Goal: Task Accomplishment & Management: Use online tool/utility

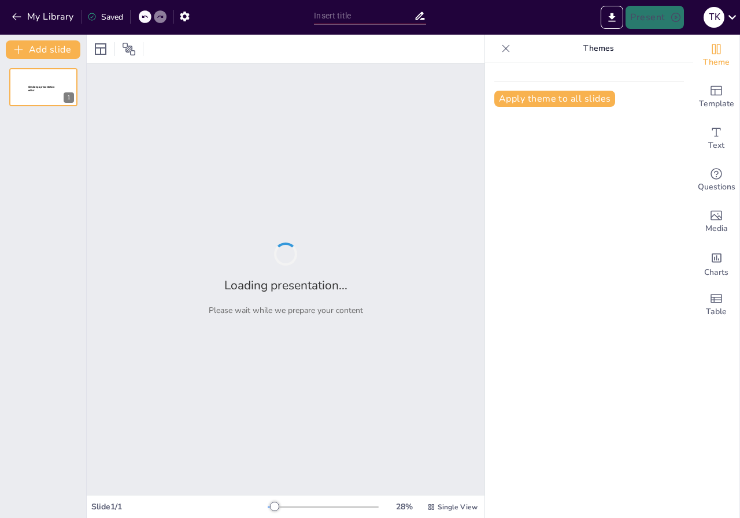
type input "La IA al servicio de la investigación educativa: Herramientas y dilemas éticos e"
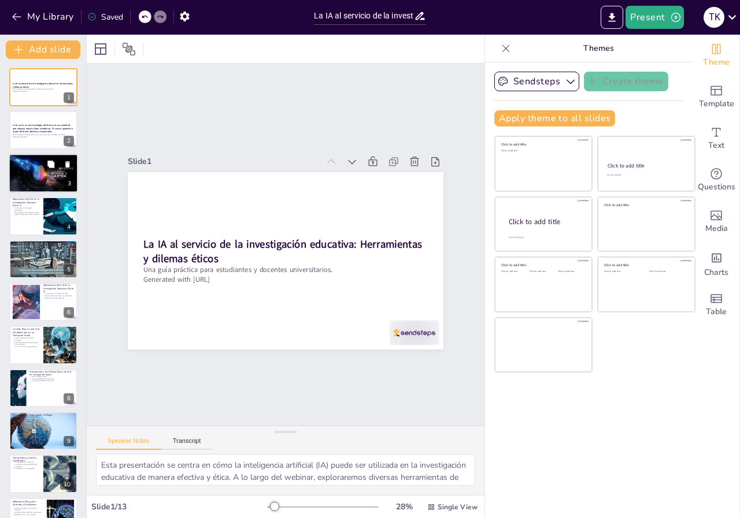
click at [32, 169] on div at bounding box center [43, 173] width 69 height 39
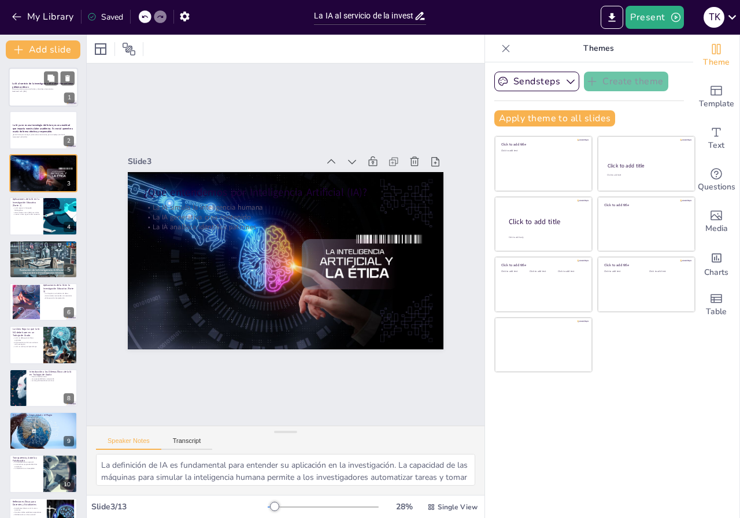
click at [39, 87] on p "La IA al servicio de la investigación educativa: Herramientas y dilemas éticos" at bounding box center [43, 85] width 62 height 6
type textarea "Esta presentación se centra en cómo la inteligencia artificial (IA) puede ser u…"
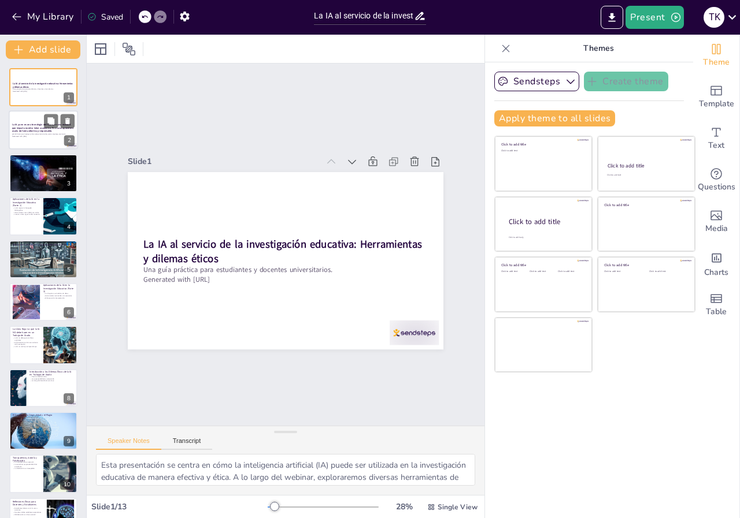
click at [39, 128] on strong "La IA ya no es una tecnología del futuro; es una realidad que impacta nuestra l…" at bounding box center [43, 129] width 62 height 10
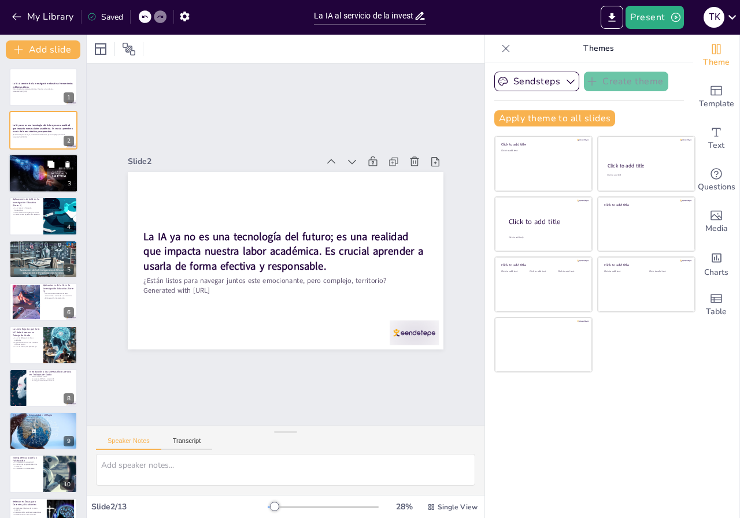
click at [29, 174] on div at bounding box center [43, 173] width 69 height 39
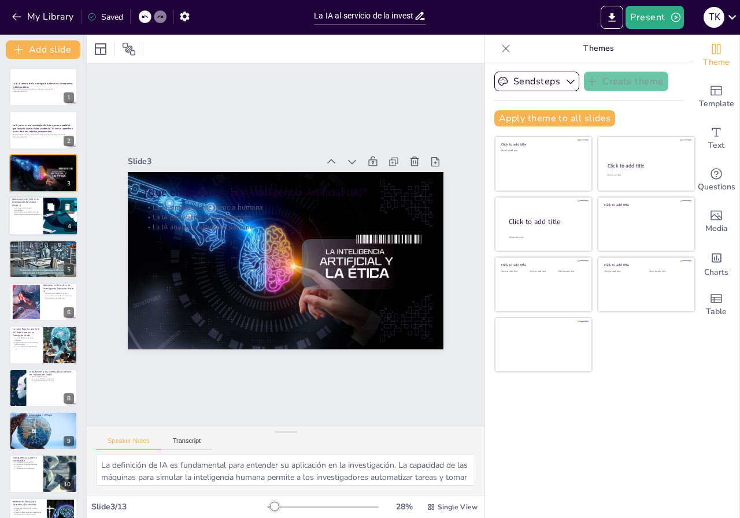
click at [31, 217] on div at bounding box center [43, 215] width 69 height 39
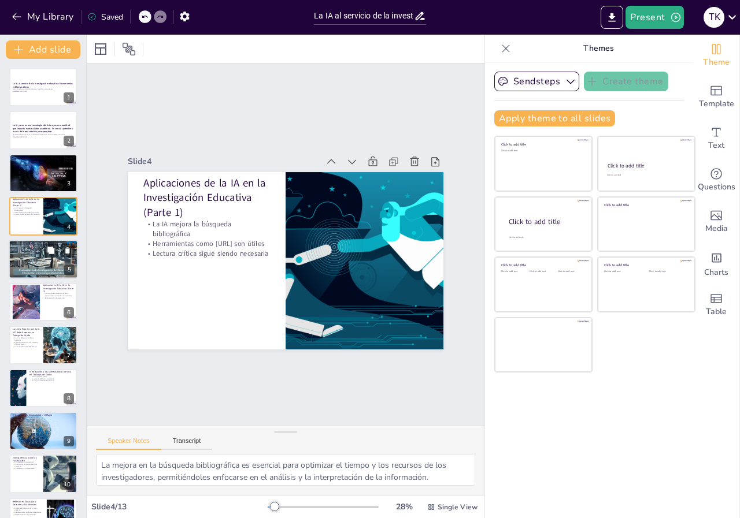
click at [34, 259] on div at bounding box center [43, 259] width 69 height 40
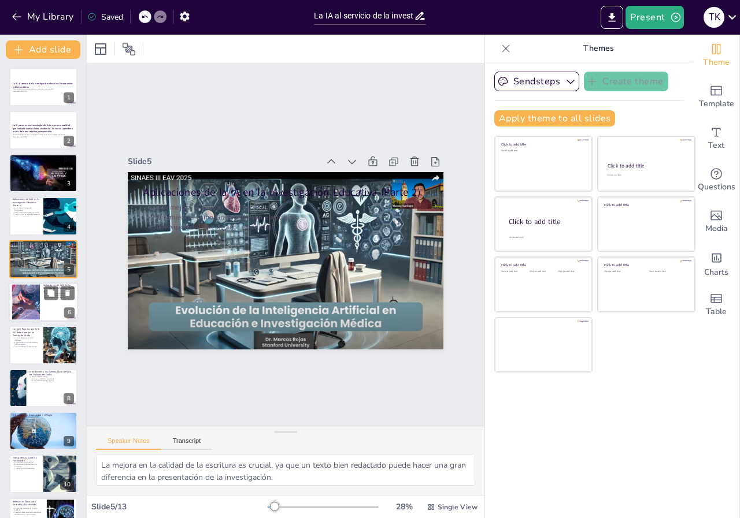
click at [20, 302] on div at bounding box center [26, 302] width 62 height 35
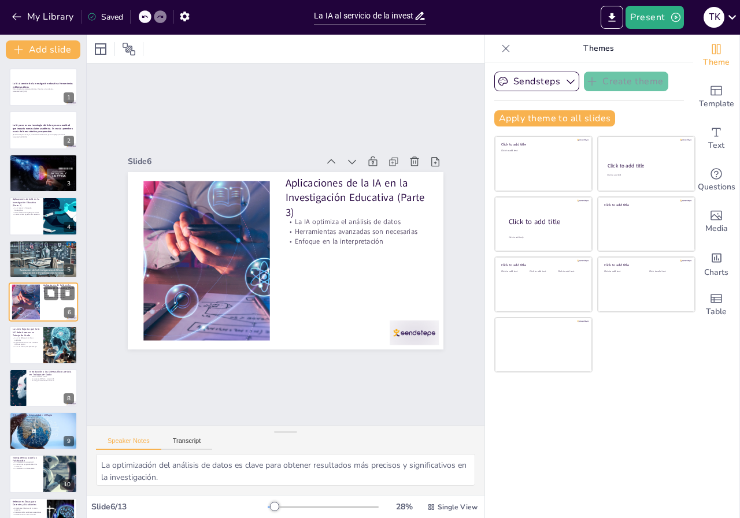
scroll to position [14, 0]
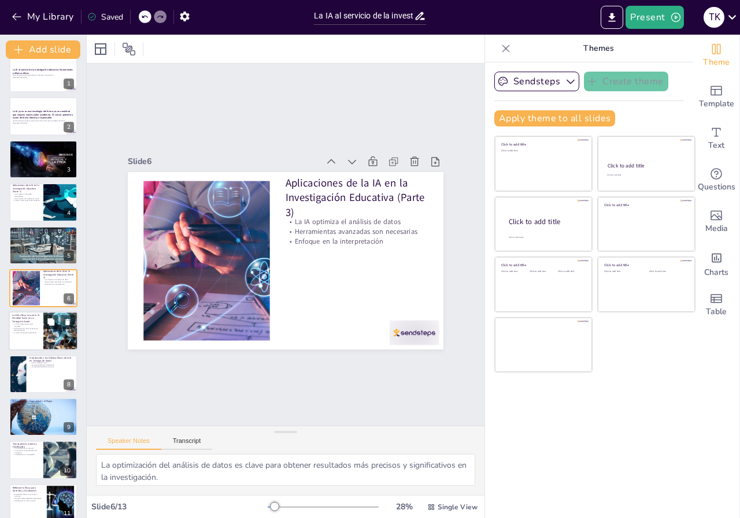
click at [32, 332] on p "La IA no sustituye el aprendizaje" at bounding box center [26, 333] width 28 height 2
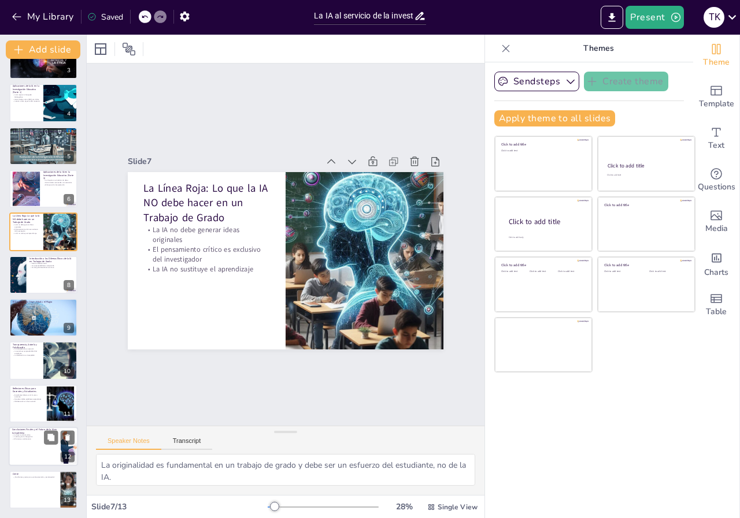
scroll to position [0, 0]
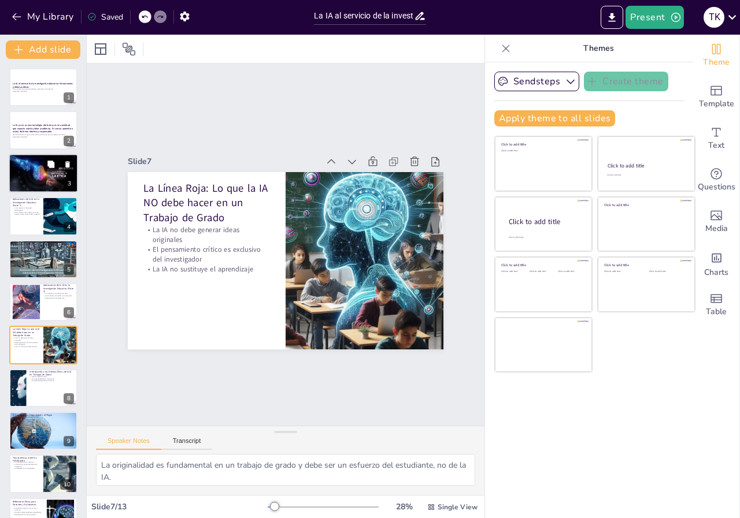
click at [18, 156] on div "¿Qué entendemos por Inteligencia Artificial (IA)?" at bounding box center [43, 157] width 62 height 5
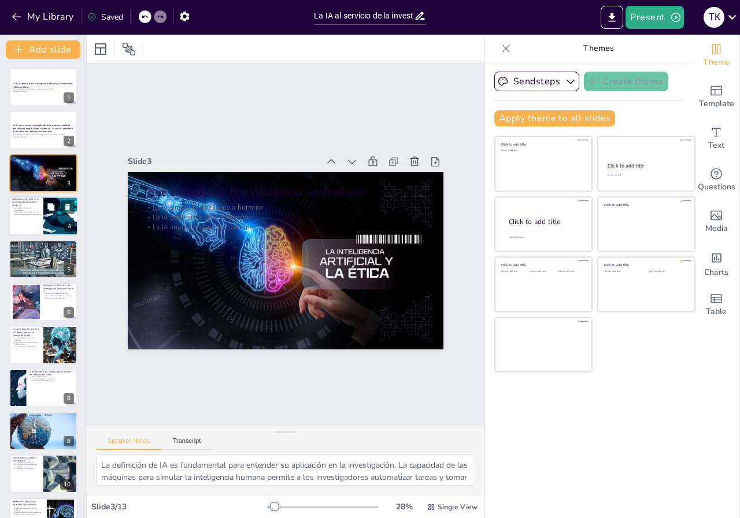
click at [42, 220] on div at bounding box center [43, 215] width 69 height 39
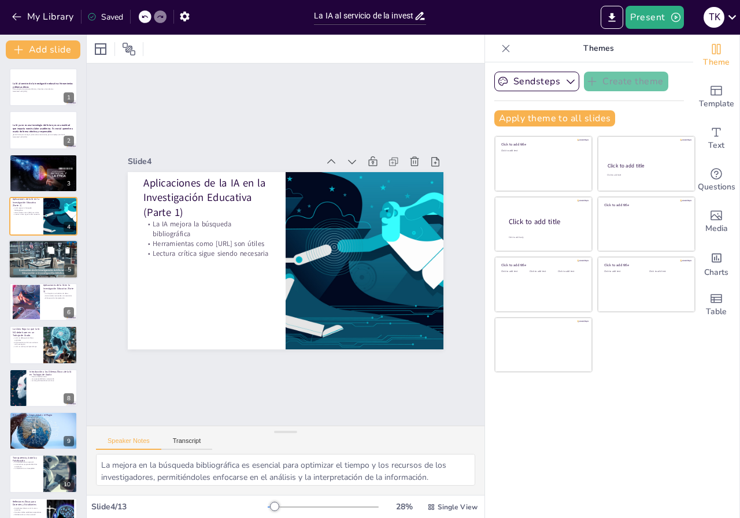
click at [33, 253] on p "Supervisión del investigador es crucial" at bounding box center [43, 252] width 62 height 2
type textarea "La mejora en la calidad de la escritura es crucial, ya que un texto bien redact…"
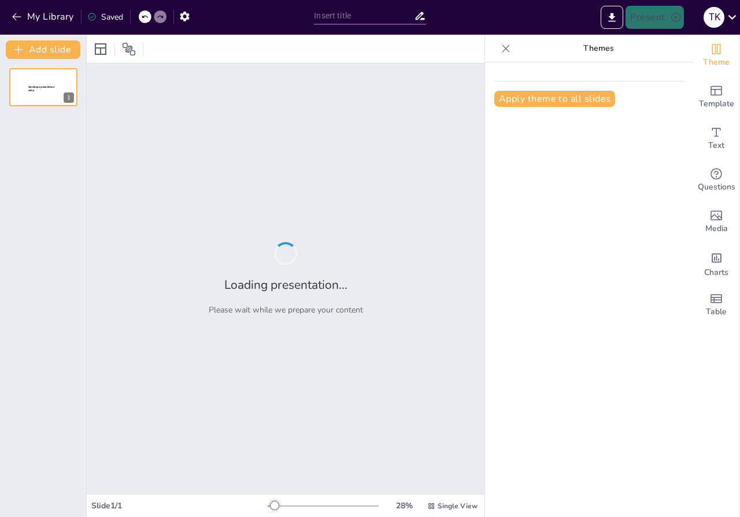
type input "La IA al servicio de la investigación educativa: Herramientas y dilemas éticos e"
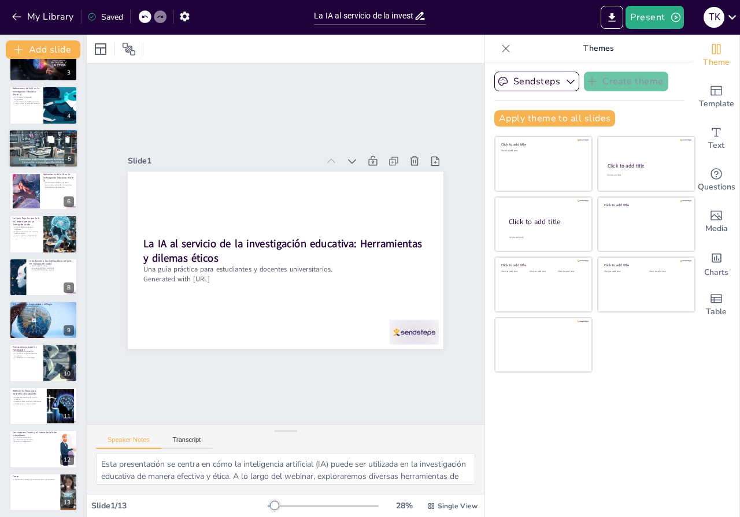
scroll to position [114, 0]
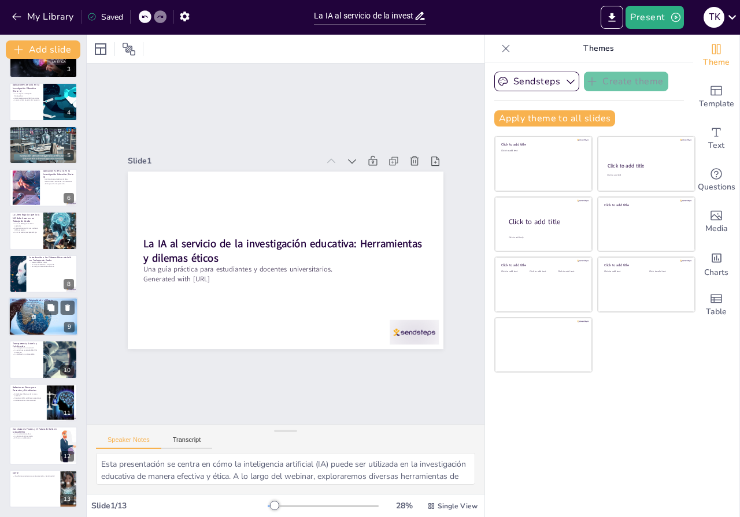
click at [32, 314] on div at bounding box center [43, 317] width 69 height 46
type textarea "La apropiación indebida de ideas ajenas es un problema serio en la academia y d…"
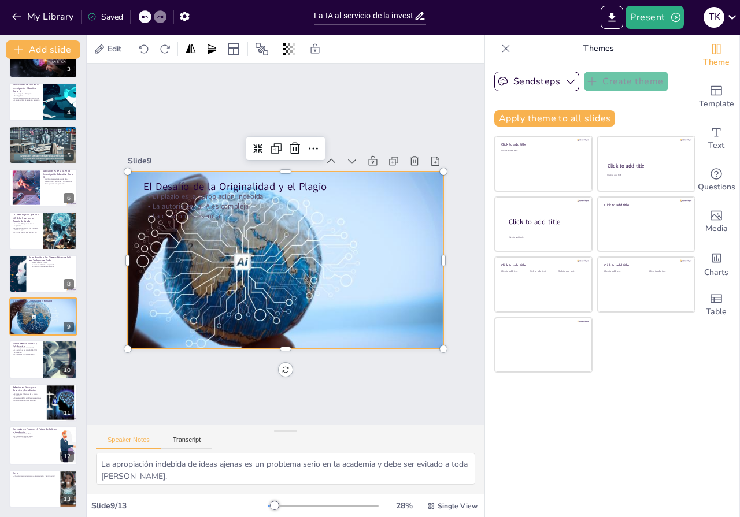
click at [367, 322] on div at bounding box center [276, 257] width 379 height 356
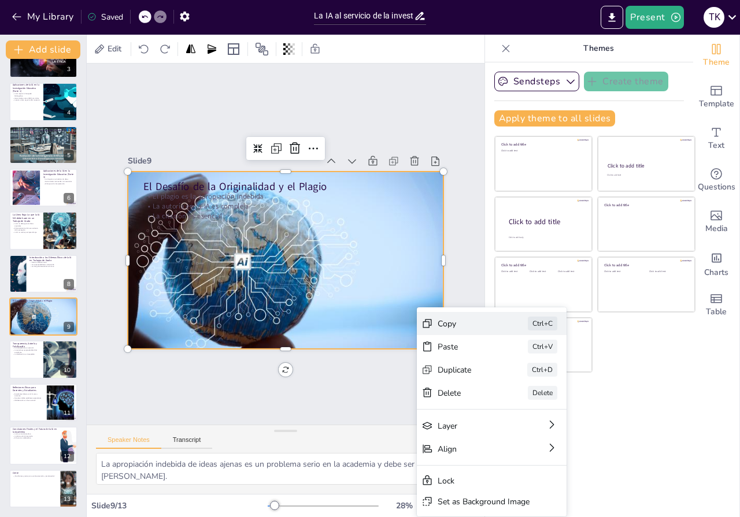
click at [105, 70] on div "Copy Ctrl+C" at bounding box center [28, 44] width 151 height 54
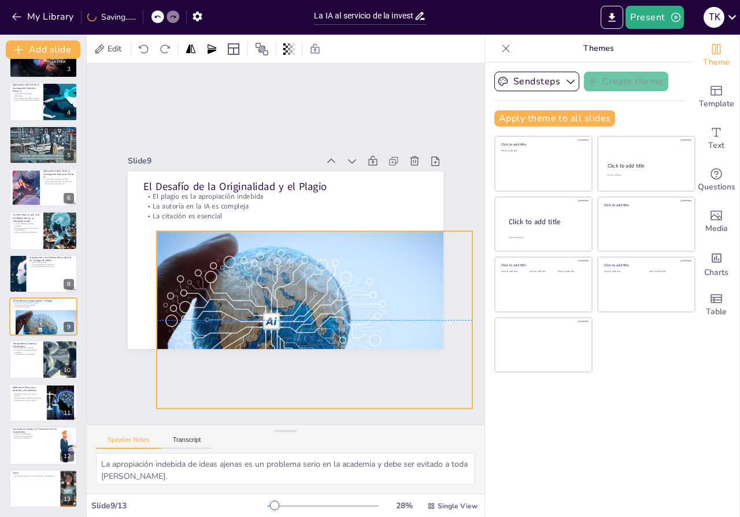
drag, startPoint x: 384, startPoint y: 242, endPoint x: 413, endPoint y: 306, distance: 70.3
click at [371, 306] on div at bounding box center [222, 295] width 298 height 365
click at [375, 251] on div at bounding box center [205, 231] width 340 height 378
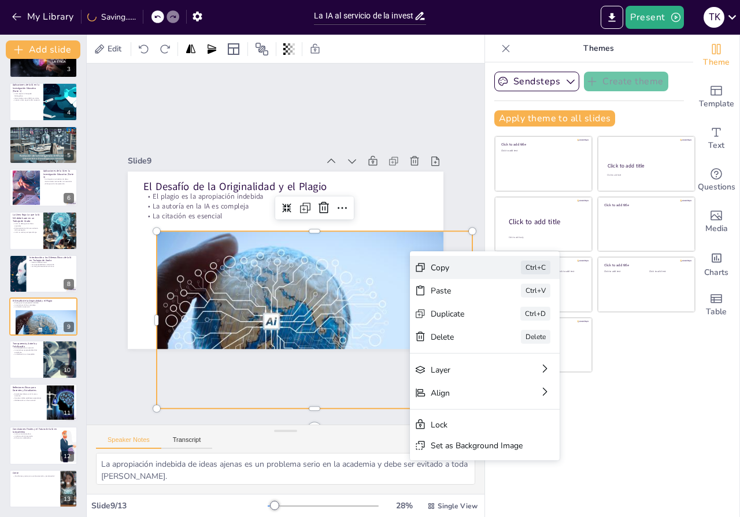
click at [359, 485] on div "Copy" at bounding box center [340, 512] width 38 height 55
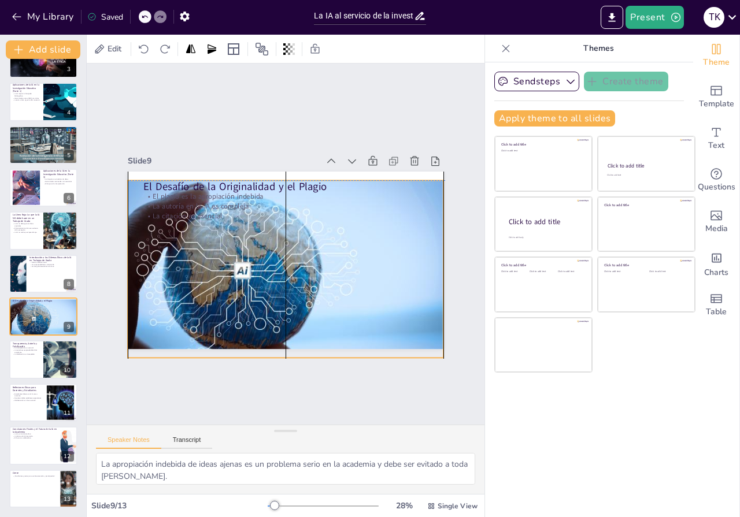
drag, startPoint x: 356, startPoint y: 313, endPoint x: 329, endPoint y: 263, distance: 56.6
click at [329, 263] on div at bounding box center [310, 241] width 242 height 336
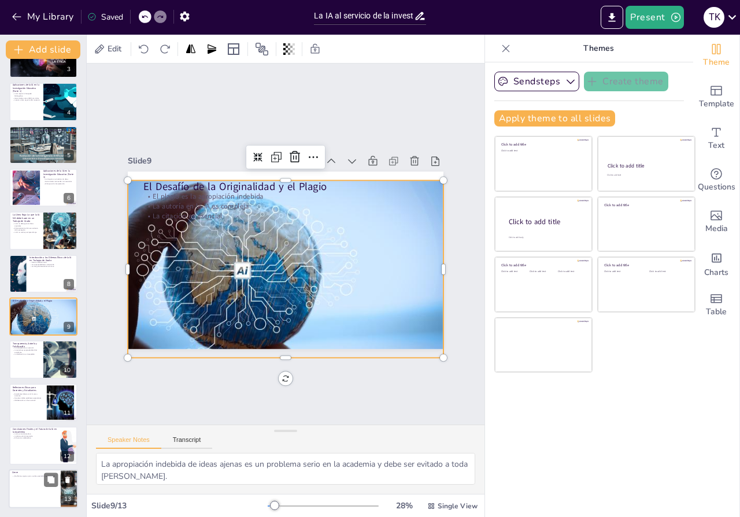
click at [40, 490] on div at bounding box center [43, 488] width 69 height 39
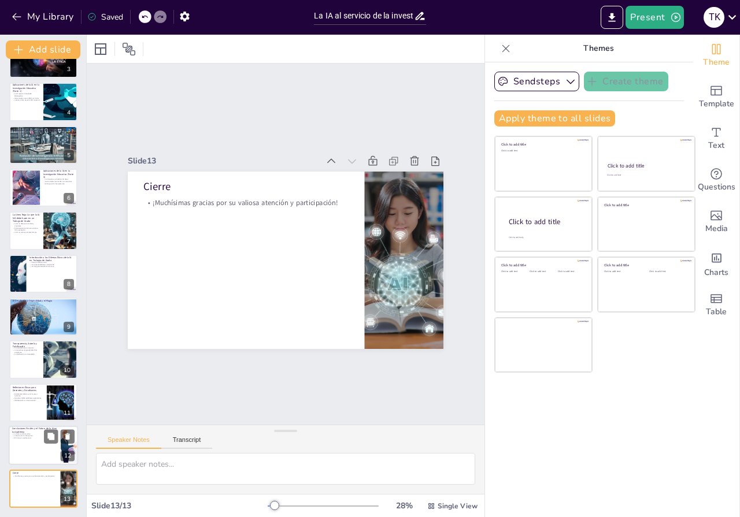
click at [27, 448] on div at bounding box center [43, 445] width 69 height 39
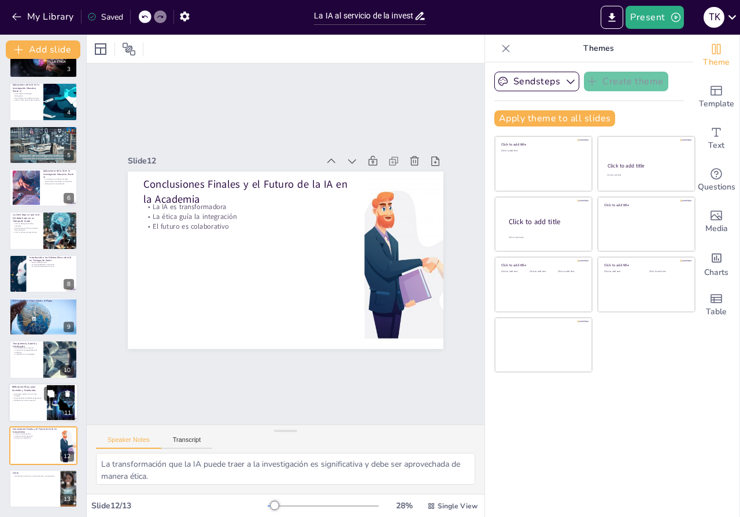
click at [30, 393] on p "Estudiantes deben ver la IA como asistente" at bounding box center [27, 395] width 31 height 4
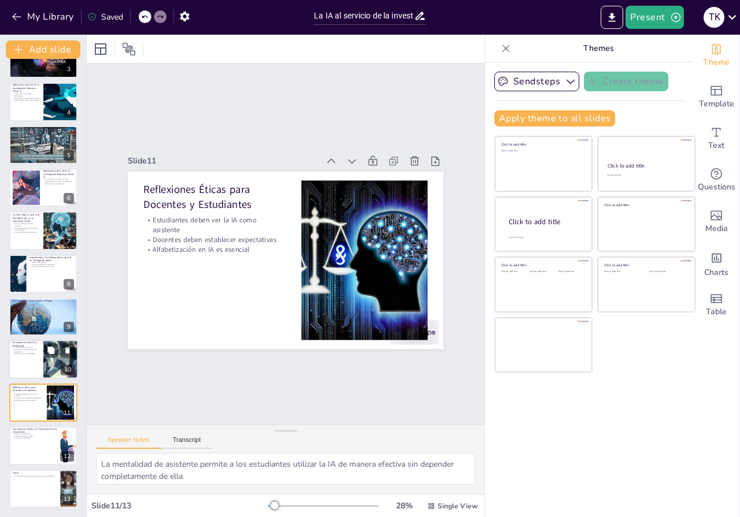
click at [22, 349] on p "La autoría es responsabilidad del estudiante" at bounding box center [26, 351] width 28 height 4
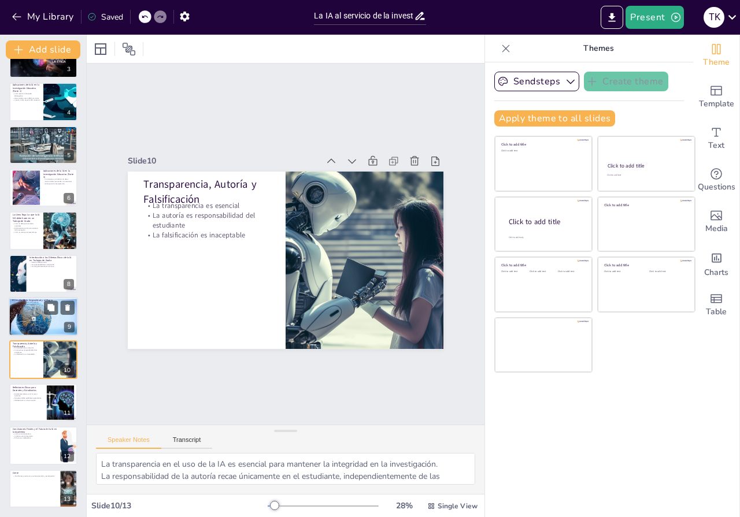
click at [18, 313] on div at bounding box center [43, 318] width 69 height 46
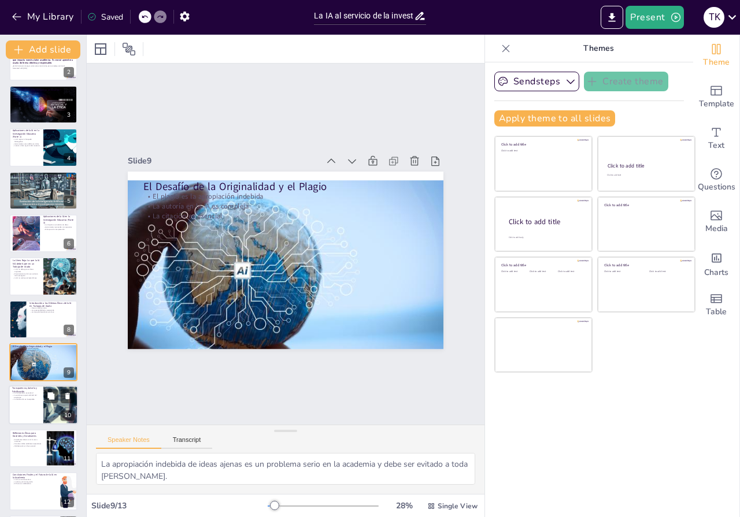
scroll to position [0, 0]
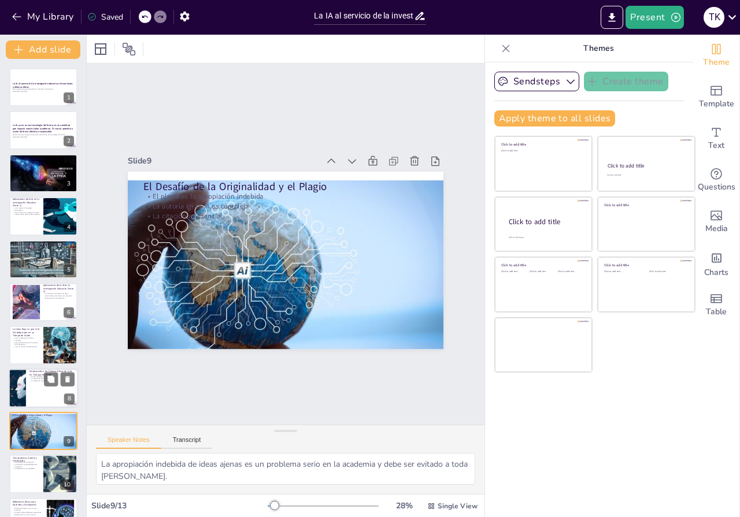
click at [23, 385] on div at bounding box center [17, 388] width 70 height 39
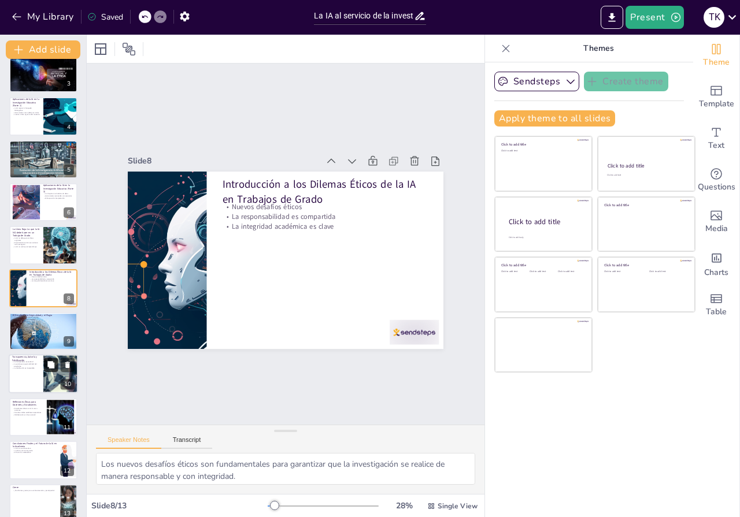
click at [53, 368] on icon at bounding box center [50, 365] width 7 height 7
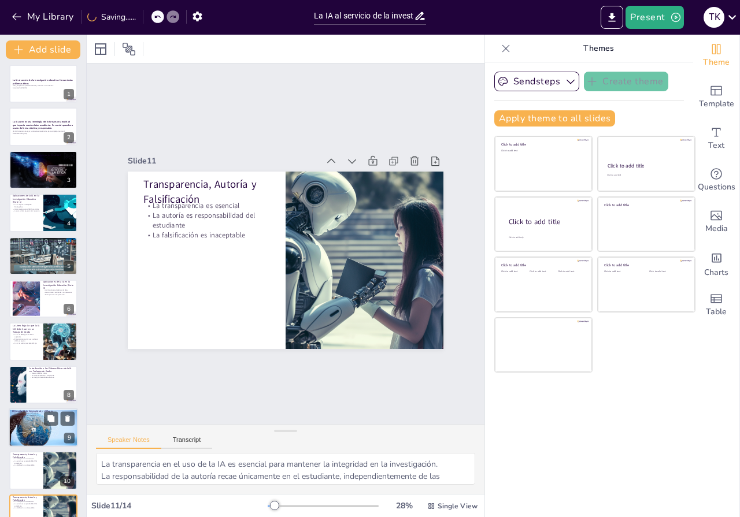
scroll to position [0, 0]
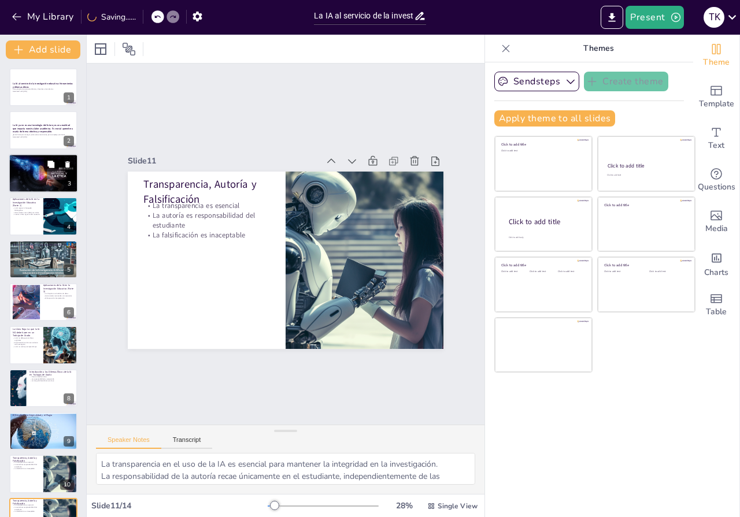
click at [23, 168] on div at bounding box center [43, 173] width 69 height 39
type textarea "La definición de IA es fundamental para entender su aplicación en la investigac…"
